Goal: Task Accomplishment & Management: Complete application form

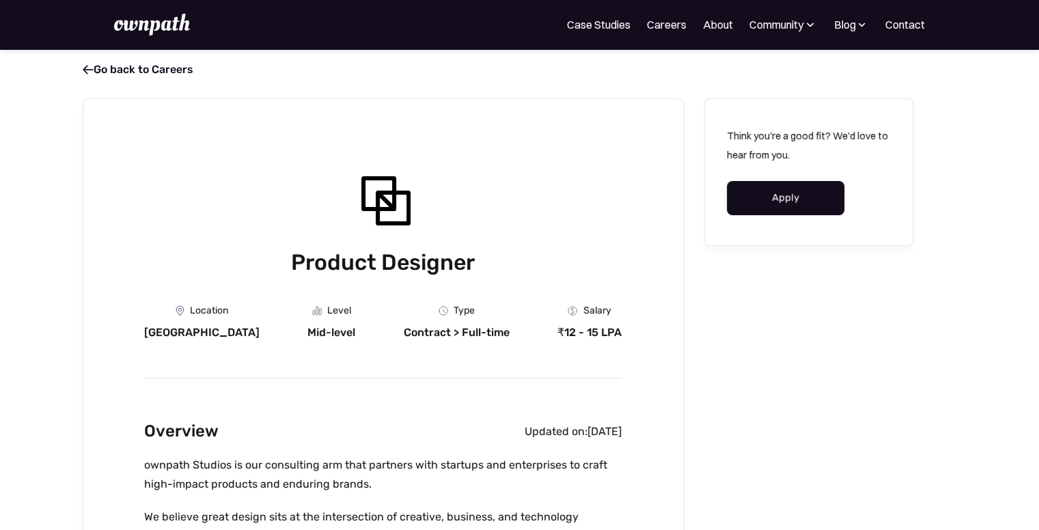
click at [770, 201] on link "Apply" at bounding box center [786, 198] width 118 height 34
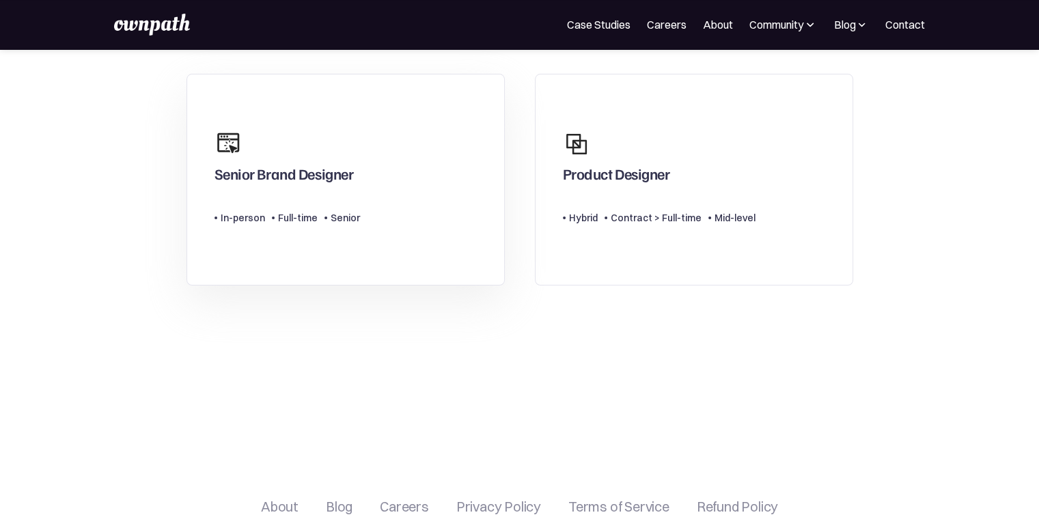
scroll to position [93, 0]
click at [708, 148] on div "Product Designer" at bounding box center [659, 156] width 193 height 66
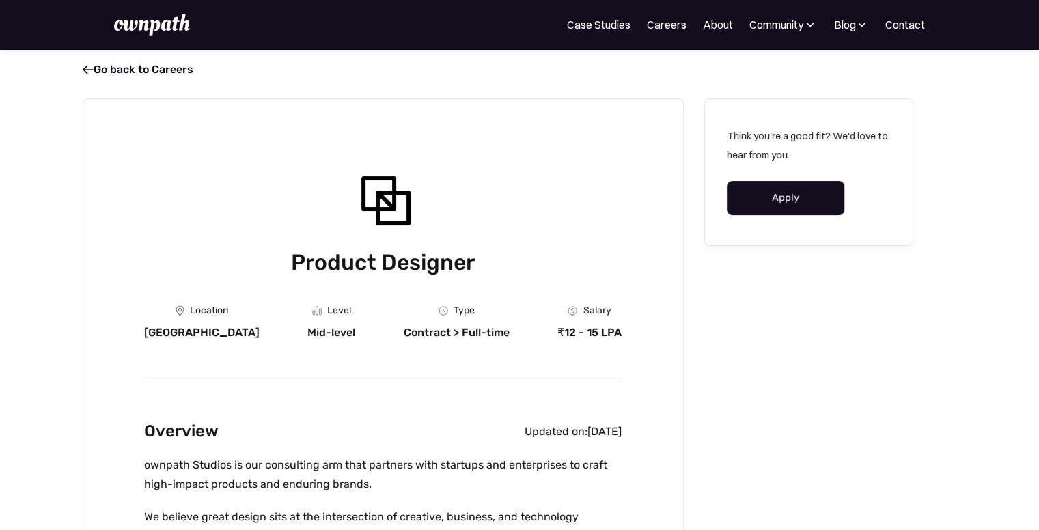
click at [802, 205] on link "Apply" at bounding box center [786, 198] width 118 height 34
